Goal: Transaction & Acquisition: Purchase product/service

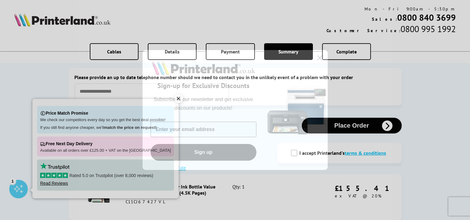
click at [219, 129] on input "Enter your email address" at bounding box center [204, 129] width 106 height 15
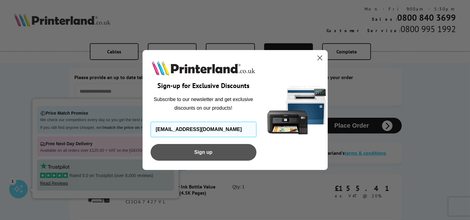
type input "andrewkenzitt64@gmail.com"
click at [211, 155] on button "Sign up" at bounding box center [204, 152] width 106 height 17
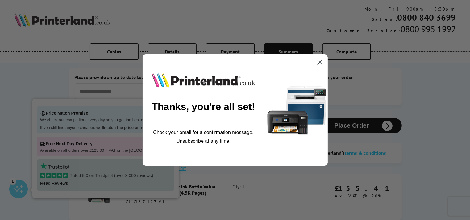
click at [320, 63] on circle "Close dialog" at bounding box center [320, 62] width 10 height 10
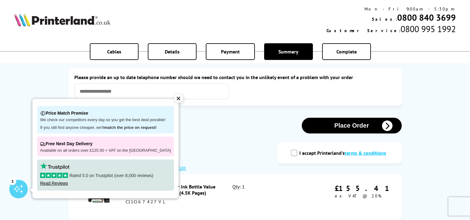
click at [174, 94] on div "✕" at bounding box center [178, 98] width 9 height 9
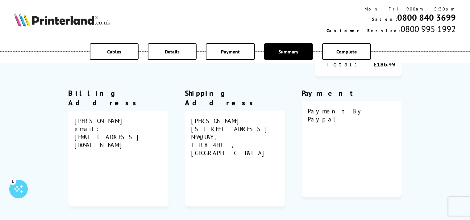
scroll to position [259, 0]
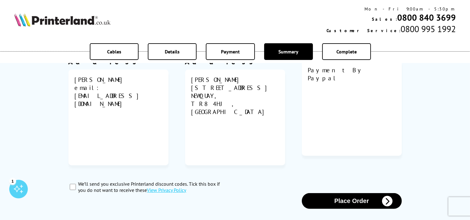
click at [73, 190] on input "We’ll send you exclusive Printerland discount codes. Tick this box if you do no…" at bounding box center [73, 187] width 6 height 6
checkbox input "true"
click at [348, 198] on button "Place Order" at bounding box center [352, 201] width 100 height 16
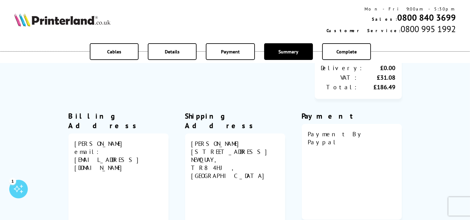
scroll to position [61, 0]
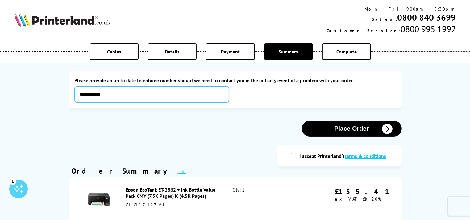
type input "**********"
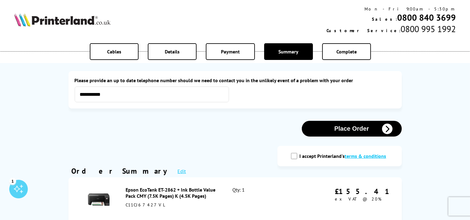
click at [291, 159] on input "I accept Printerland's terms & conditions" at bounding box center [294, 156] width 6 height 6
checkbox input "true"
click at [353, 136] on button "Place Order" at bounding box center [352, 129] width 100 height 16
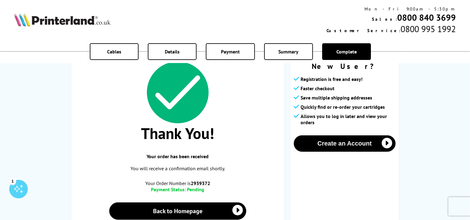
scroll to position [49, 0]
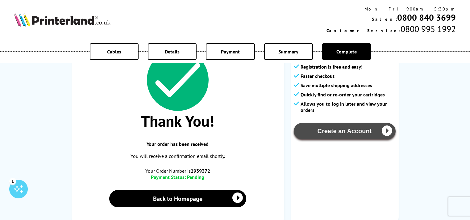
click at [351, 139] on button "Create an Account" at bounding box center [345, 131] width 102 height 16
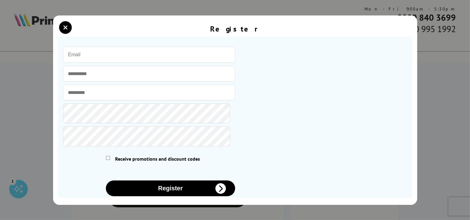
click at [130, 63] on input "email" at bounding box center [149, 55] width 172 height 16
type input "andrewkenzitt64@gmail.com"
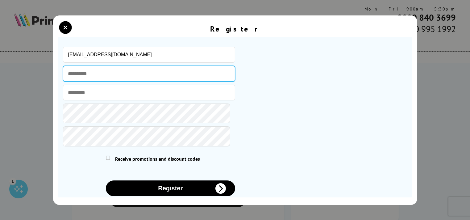
click at [114, 81] on input "text" at bounding box center [149, 74] width 172 height 16
type input "******"
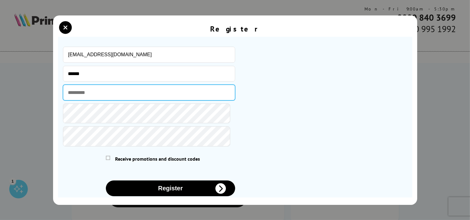
click at [111, 100] on input "text" at bounding box center [149, 93] width 172 height 16
type input "*******"
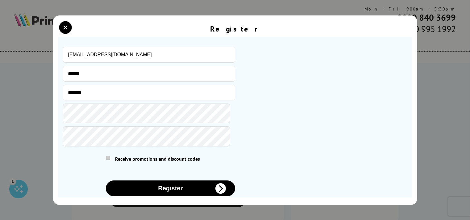
click at [109, 160] on span at bounding box center [108, 158] width 4 height 4
click at [107, 157] on input "checkbox" at bounding box center [107, 157] width 0 height 0
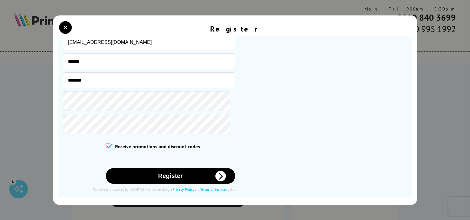
scroll to position [58, 0]
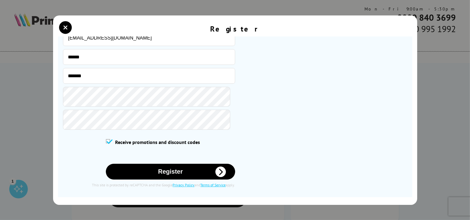
click at [186, 164] on button "Register" at bounding box center [170, 172] width 129 height 16
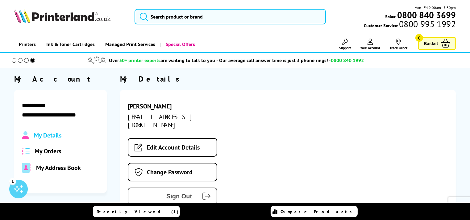
click at [182, 193] on span "Sign Out" at bounding box center [165, 196] width 54 height 7
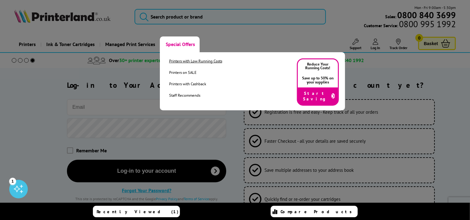
type input "[EMAIL_ADDRESS][DOMAIN_NAME]"
click at [208, 64] on link "Printers with Low Running Costs" at bounding box center [195, 60] width 53 height 5
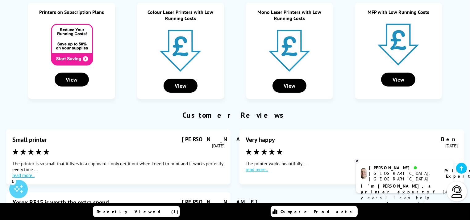
scroll to position [119, 0]
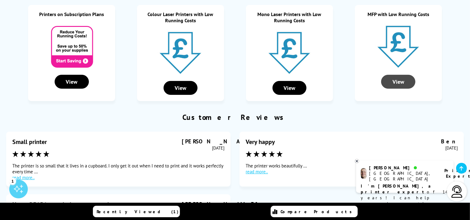
click at [403, 89] on div "View" at bounding box center [398, 82] width 34 height 14
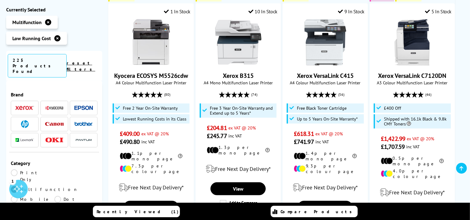
scroll to position [482, 0]
